Goal: Task Accomplishment & Management: Manage account settings

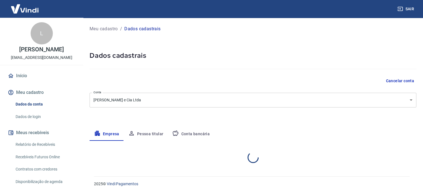
select select "SP"
select select "business"
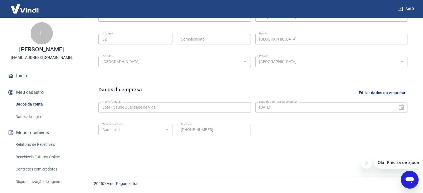
scroll to position [96, 0]
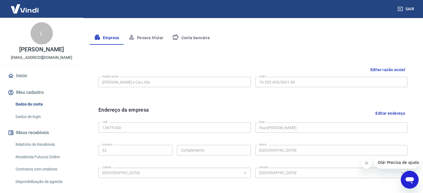
click at [152, 35] on button "Pessoa titular" at bounding box center [146, 37] width 44 height 13
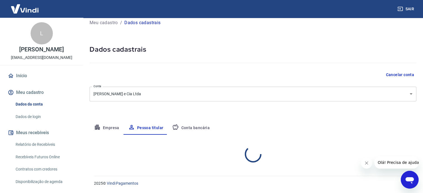
scroll to position [29, 0]
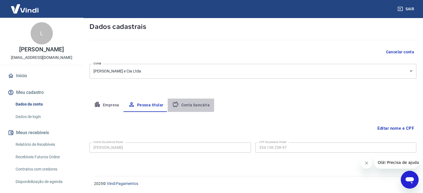
click at [183, 103] on button "Conta bancária" at bounding box center [191, 105] width 46 height 13
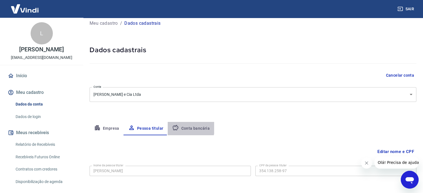
select select "1"
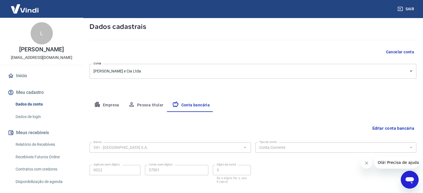
scroll to position [60, 0]
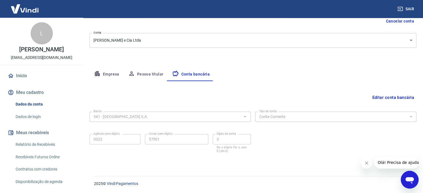
click at [114, 73] on button "Empresa" at bounding box center [107, 74] width 34 height 13
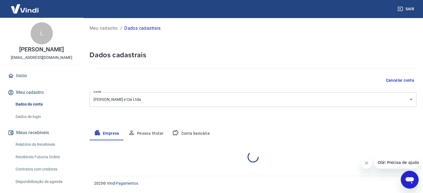
select select "SP"
select select "business"
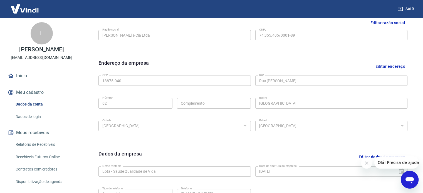
scroll to position [171, 0]
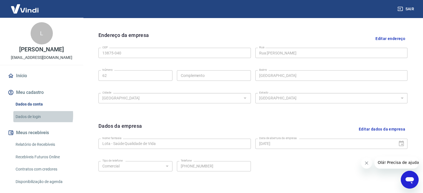
click at [28, 115] on link "Dados de login" at bounding box center [44, 116] width 63 height 11
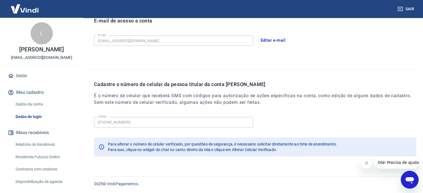
click at [408, 180] on icon "Abrir janela de mensagens" at bounding box center [410, 181] width 8 height 7
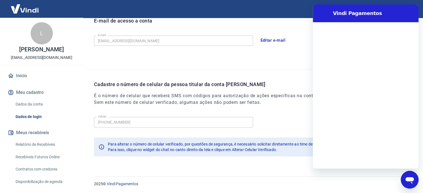
scroll to position [0, 0]
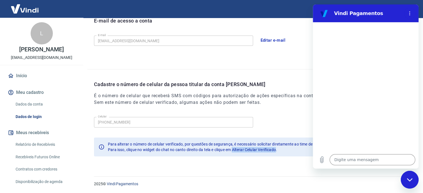
drag, startPoint x: 234, startPoint y: 148, endPoint x: 278, endPoint y: 150, distance: 44.3
click at [277, 150] on span "Para isso, clique no widget do chat no canto direito da tela e clique em Altera…" at bounding box center [192, 150] width 169 height 4
copy span "Alterar Celular Verificado"
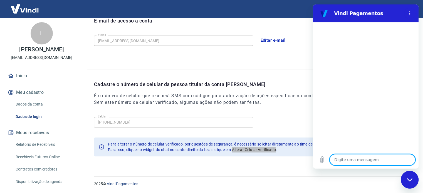
click at [359, 162] on textarea at bounding box center [373, 159] width 86 height 11
paste textarea "Alterar Celular Verificado"
type textarea "Alterar Celular Verificado"
type textarea "x"
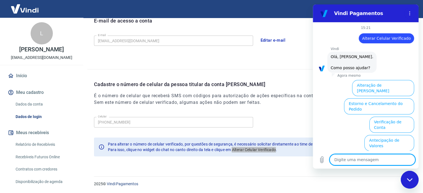
scroll to position [42, 0]
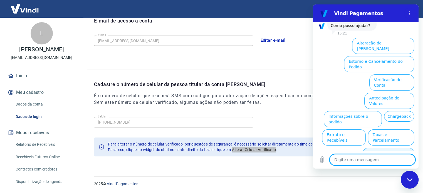
click at [386, 148] on button "Alterar celular verificado" at bounding box center [388, 156] width 51 height 16
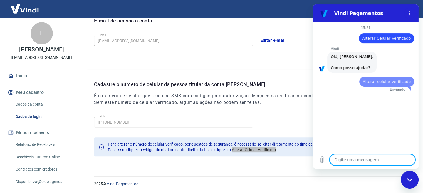
scroll to position [0, 0]
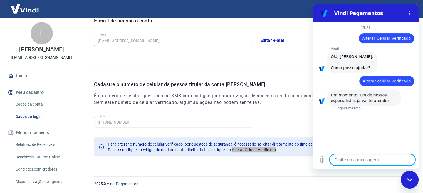
type textarea "x"
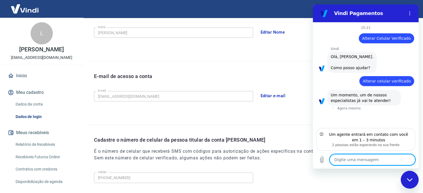
scroll to position [51, 0]
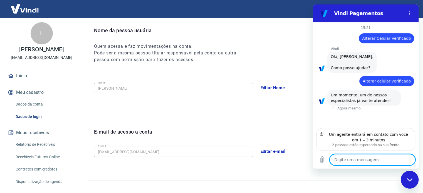
click at [280, 90] on button "Editar Nome" at bounding box center [273, 88] width 31 height 12
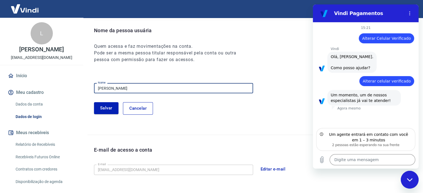
drag, startPoint x: 123, startPoint y: 85, endPoint x: 62, endPoint y: 82, distance: 61.4
click at [60, 84] on div "Sair L [PERSON_NAME] [EMAIL_ADDRESS][DOMAIN_NAME] Início Meu cadastro Dados da …" at bounding box center [211, 45] width 423 height 193
type input "Lota Saúde"
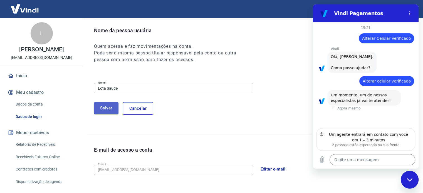
click at [110, 104] on button "Salvar" at bounding box center [106, 108] width 24 height 12
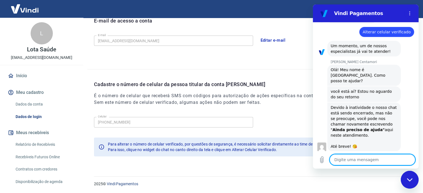
scroll to position [50, 0]
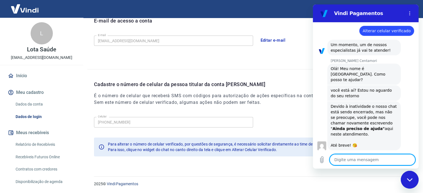
type textarea "x"
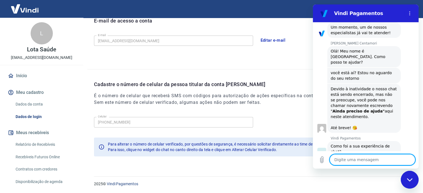
scroll to position [82, 0]
